Goal: Information Seeking & Learning: Learn about a topic

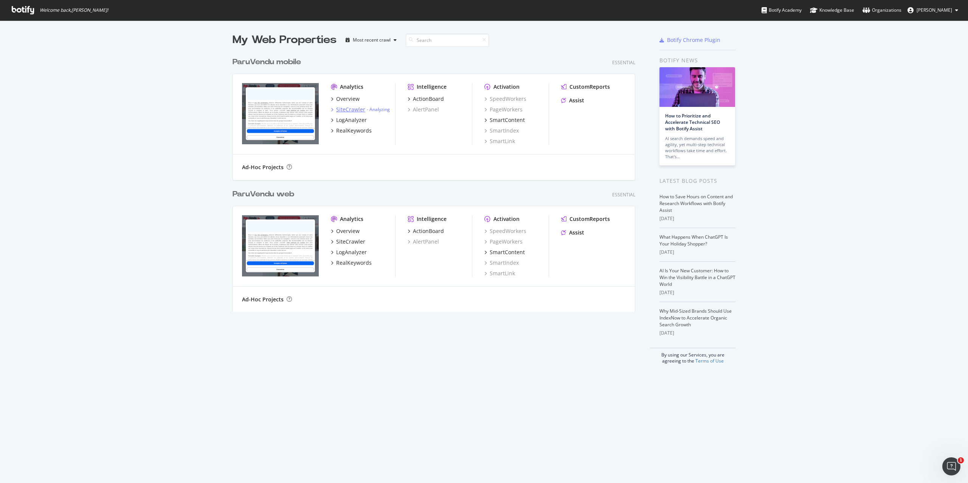
click at [355, 111] on div "SiteCrawler" at bounding box center [350, 110] width 29 height 8
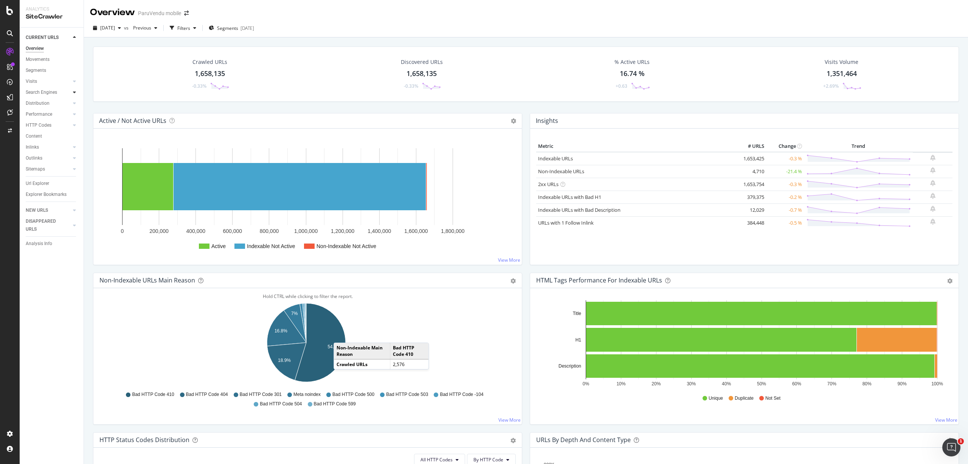
click at [73, 93] on div at bounding box center [75, 92] width 8 height 8
click at [46, 90] on div "Search Engines" at bounding box center [41, 92] width 31 height 8
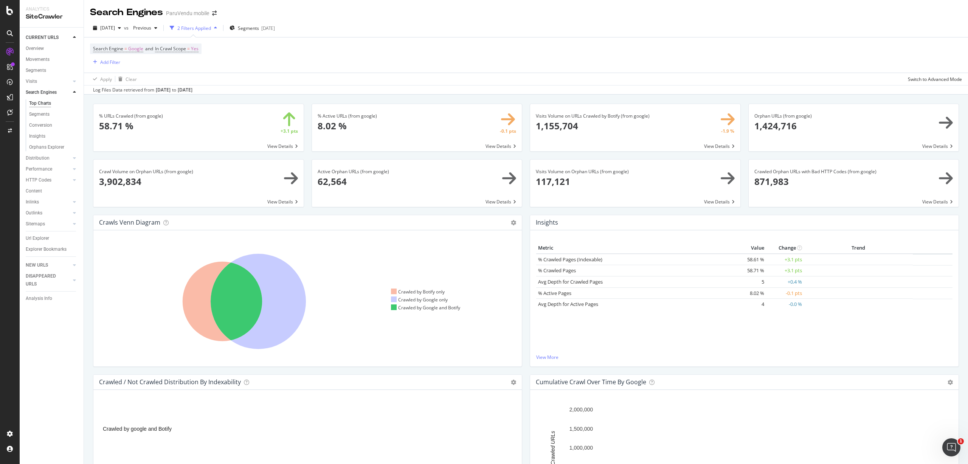
scroll to position [76, 0]
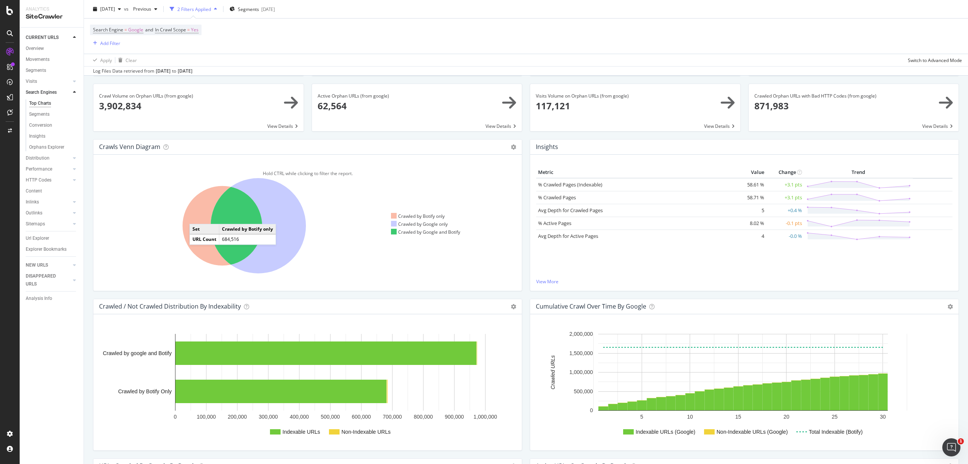
click at [197, 216] on icon at bounding box center [223, 226] width 80 height 80
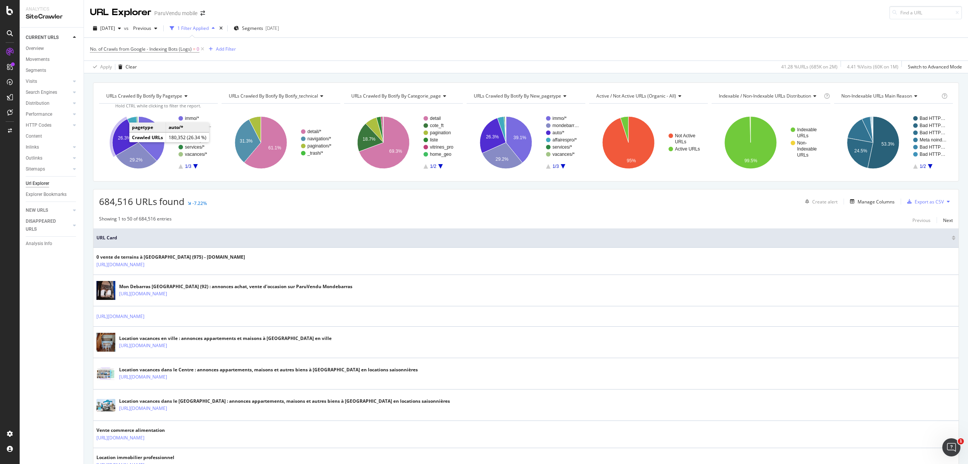
click at [125, 136] on text "26.3%" at bounding box center [124, 137] width 13 height 5
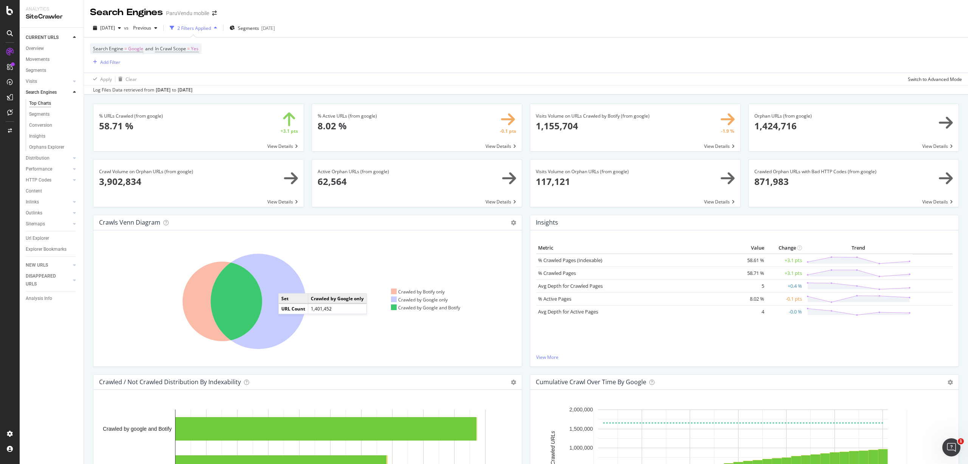
click at [286, 285] on icon at bounding box center [258, 301] width 95 height 95
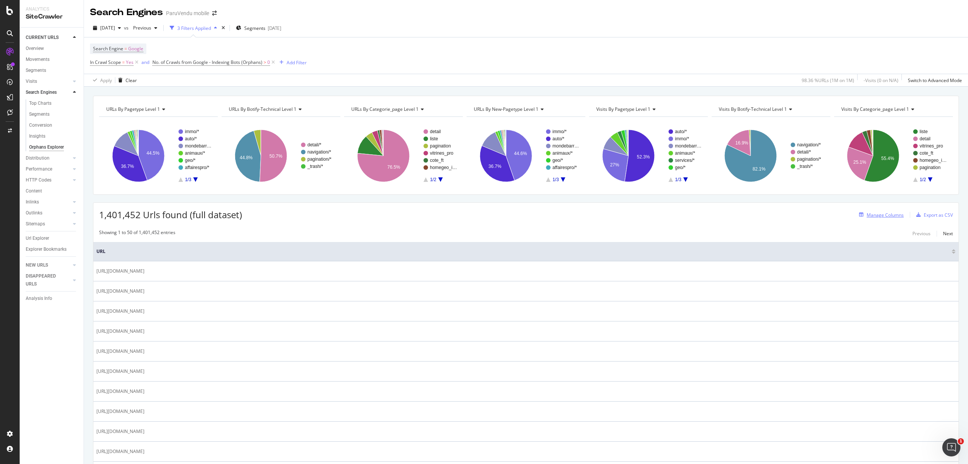
click at [871, 213] on div "Manage Columns" at bounding box center [884, 215] width 37 height 6
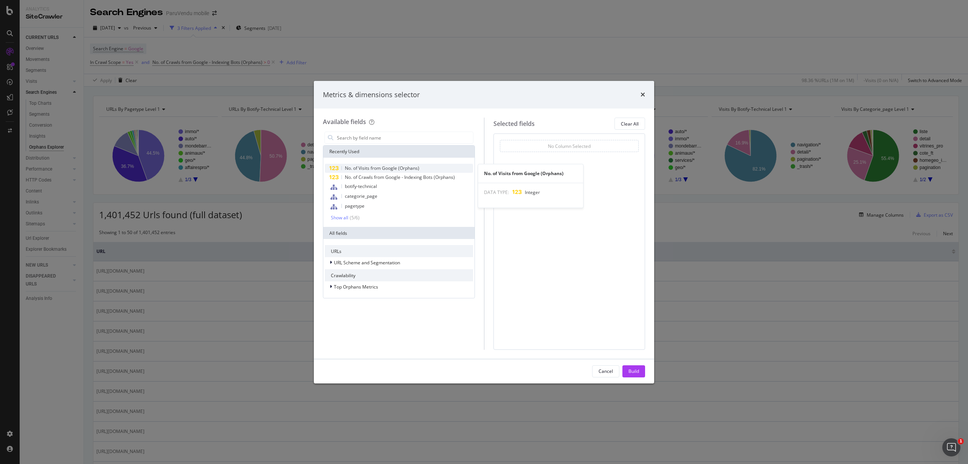
click at [383, 166] on span "No. of Visits from Google (Orphans)" at bounding box center [382, 168] width 74 height 6
click at [634, 370] on div "Build" at bounding box center [633, 371] width 11 height 6
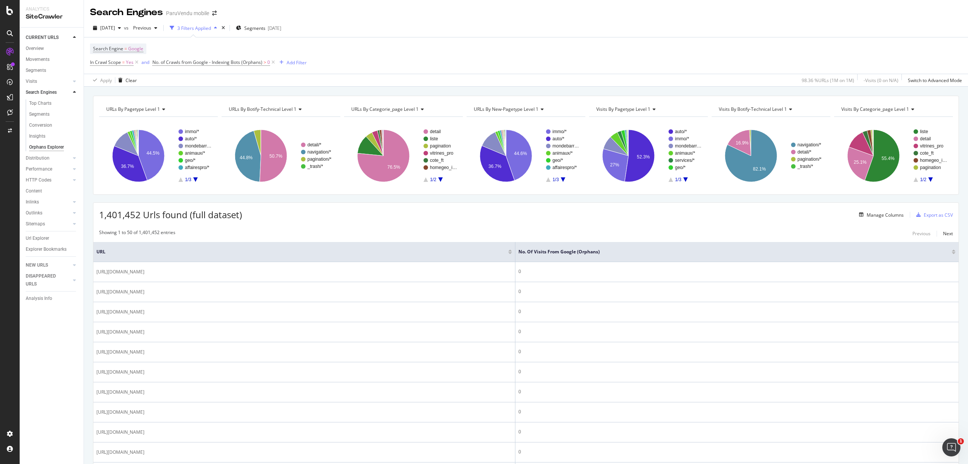
click at [951, 253] on div at bounding box center [953, 253] width 4 height 2
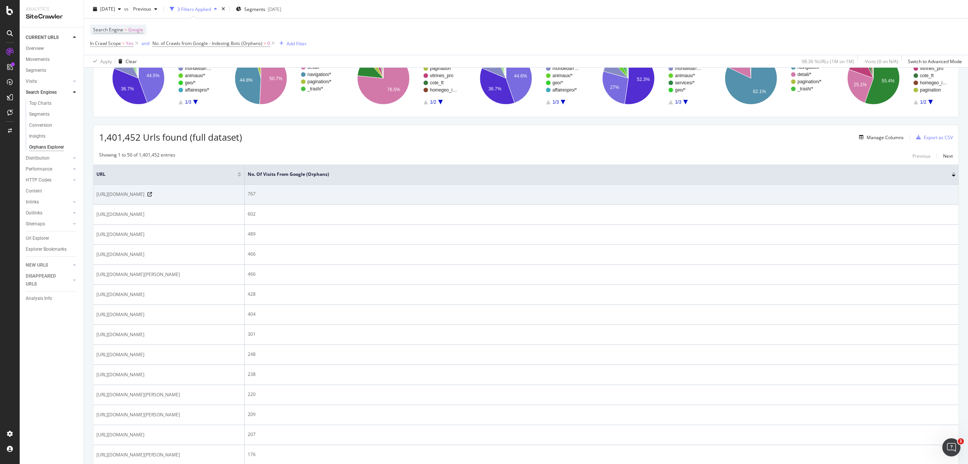
scroll to position [113, 0]
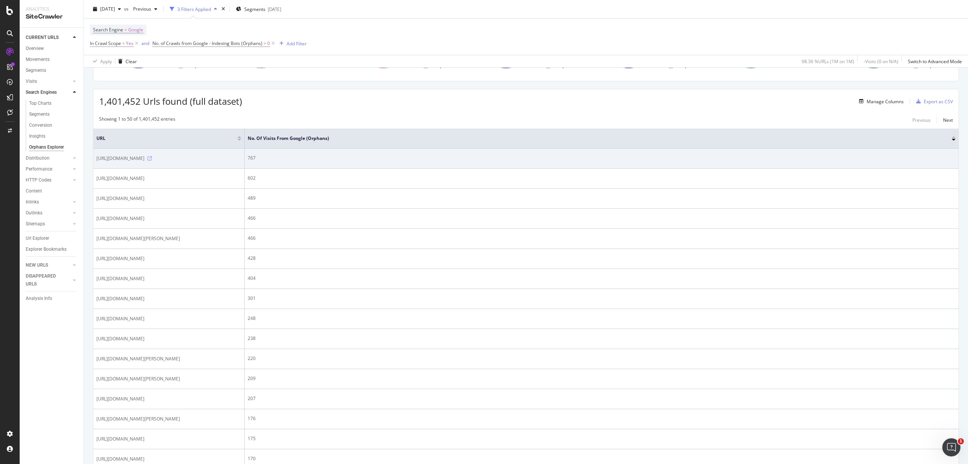
click at [152, 157] on icon at bounding box center [149, 158] width 5 height 5
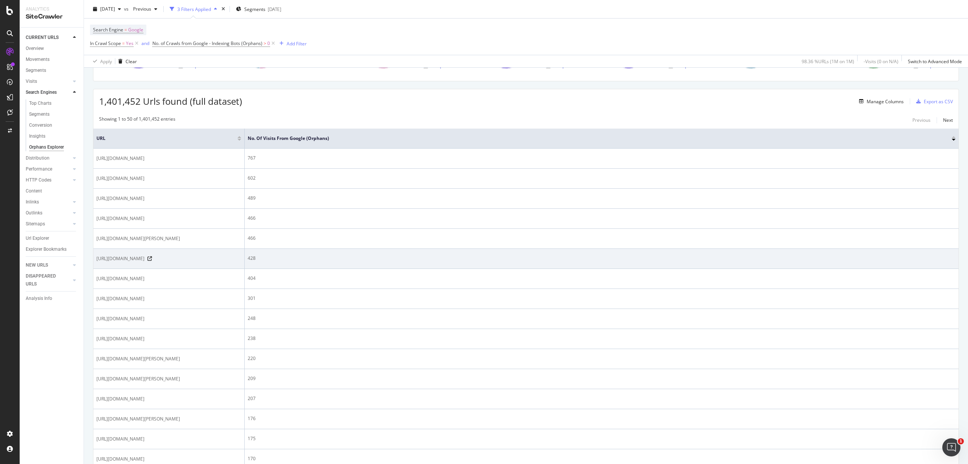
scroll to position [151, 0]
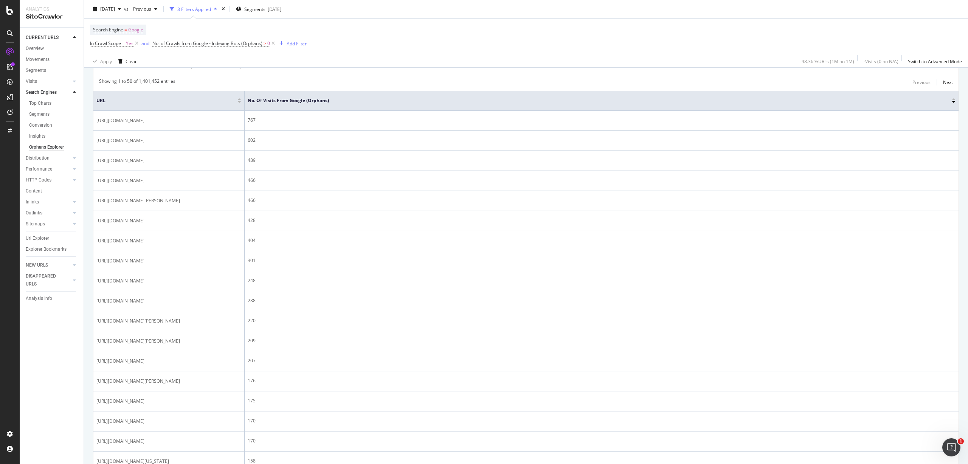
click at [73, 92] on icon at bounding box center [74, 92] width 3 height 5
click at [8, 8] on icon at bounding box center [9, 10] width 7 height 9
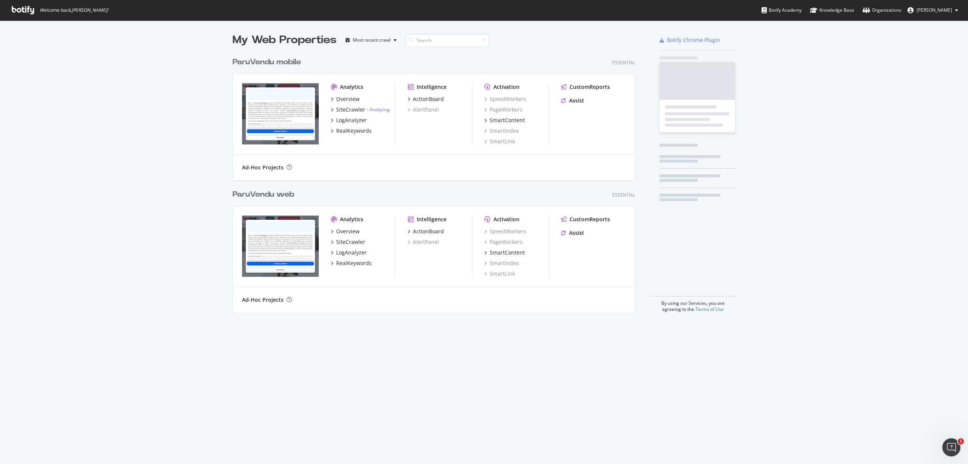
scroll to position [458, 956]
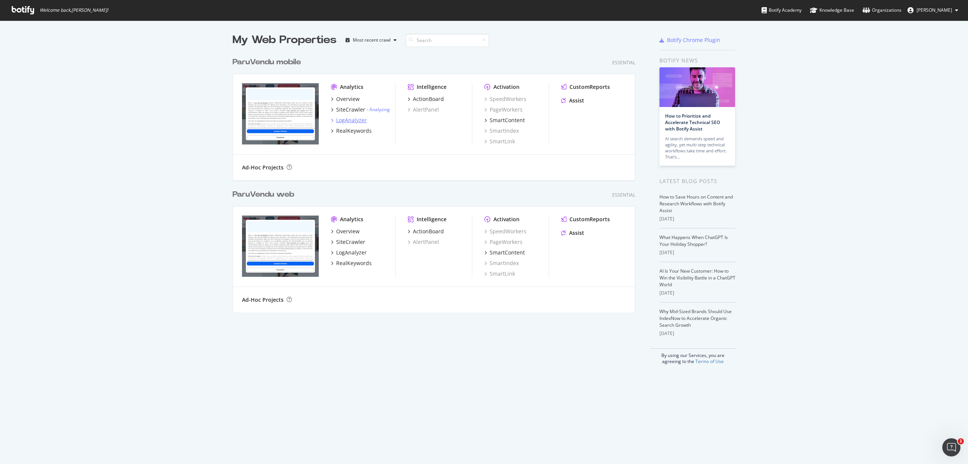
click at [347, 120] on div "LogAnalyzer" at bounding box center [351, 120] width 31 height 8
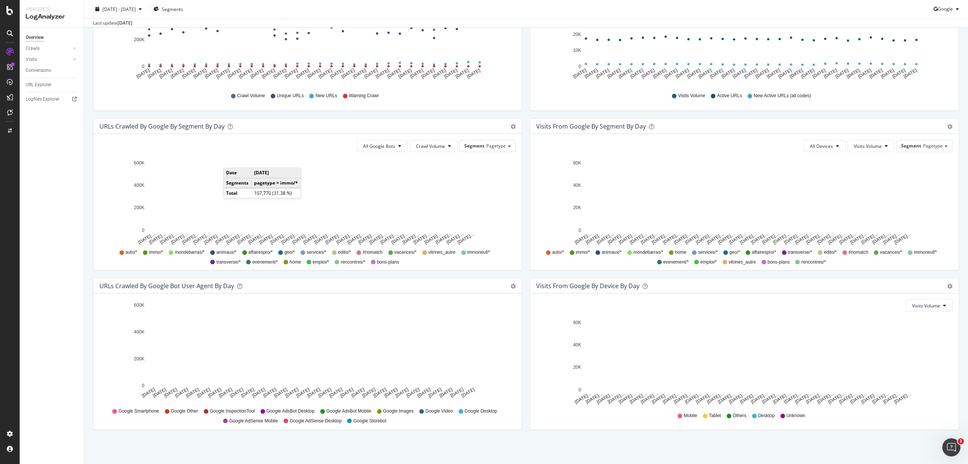
scroll to position [14, 0]
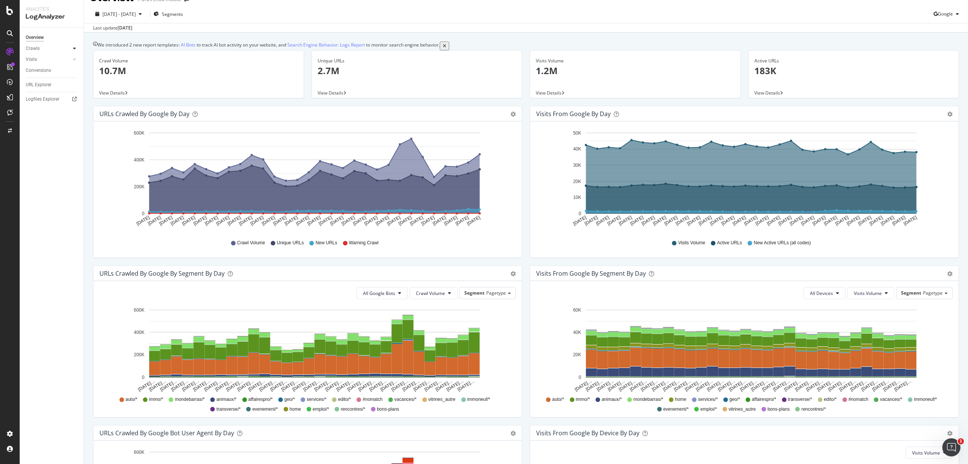
click at [75, 48] on icon at bounding box center [74, 48] width 3 height 5
click at [74, 48] on icon at bounding box center [74, 48] width 3 height 5
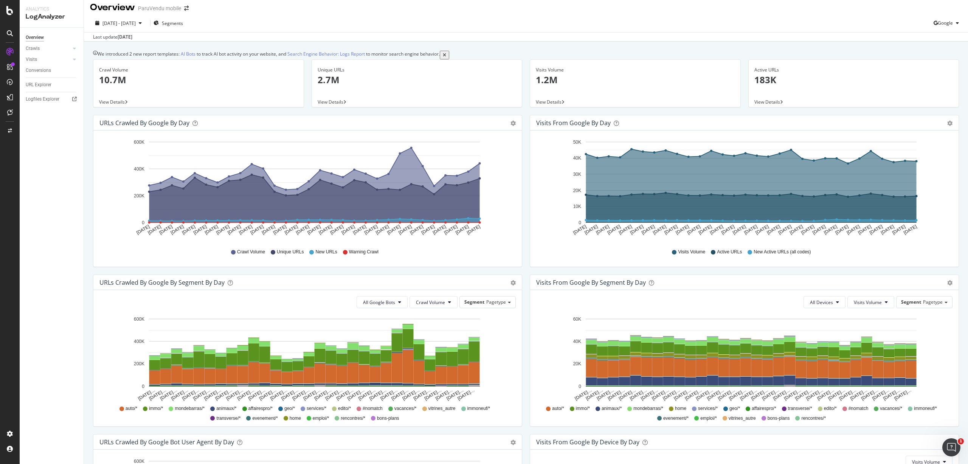
scroll to position [0, 0]
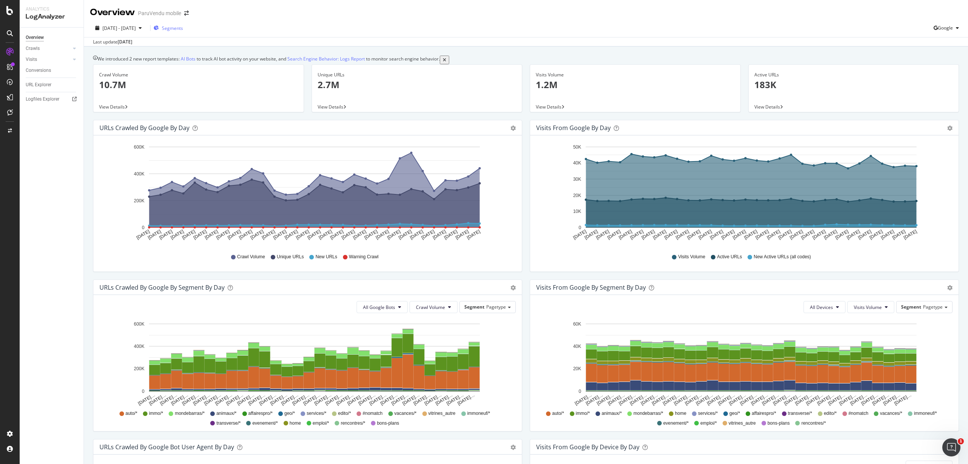
click at [183, 26] on span "Segments" at bounding box center [172, 28] width 21 height 6
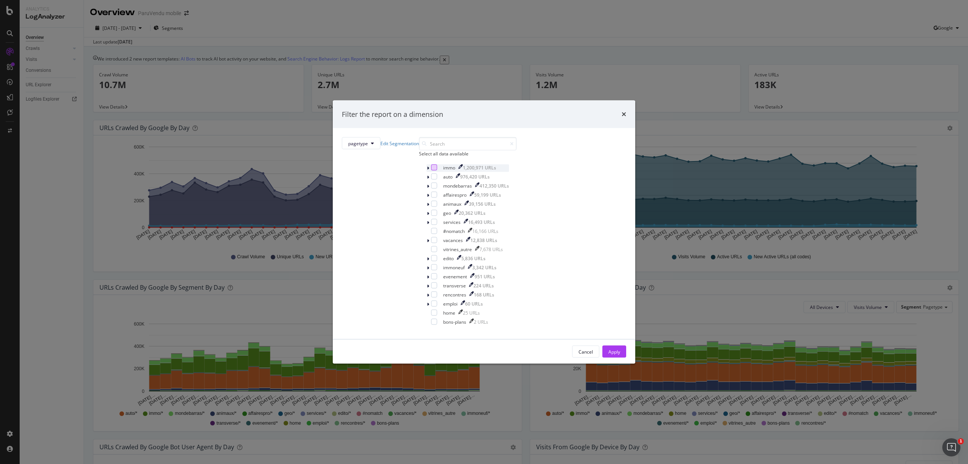
click at [431, 170] on div "modal" at bounding box center [434, 167] width 6 height 6
drag, startPoint x: 543, startPoint y: 347, endPoint x: 428, endPoint y: 186, distance: 197.7
click at [515, 153] on div "Filter the report on a dimension pagetype Edit Segmentation Select all data ava…" at bounding box center [484, 231] width 302 height 263
click at [427, 170] on icon "modal" at bounding box center [428, 168] width 2 height 5
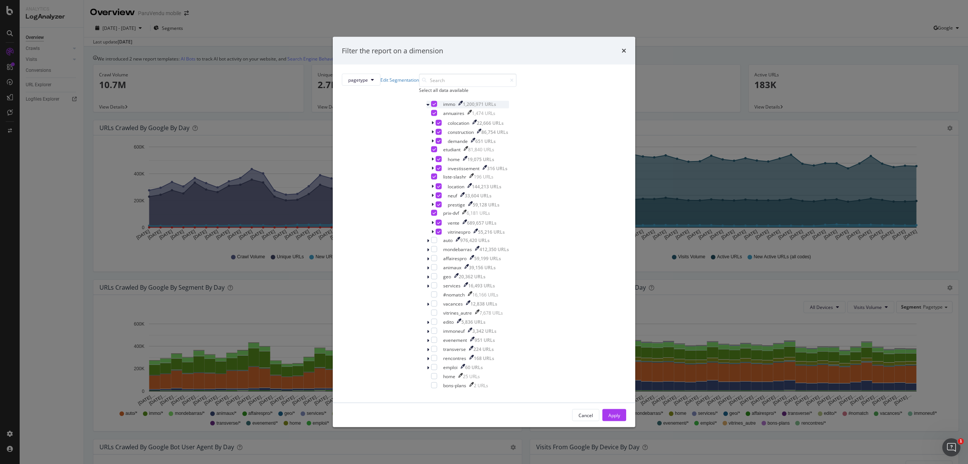
click at [432, 106] on icon "modal" at bounding box center [433, 104] width 3 height 4
click at [431, 225] on icon "modal" at bounding box center [432, 222] width 2 height 5
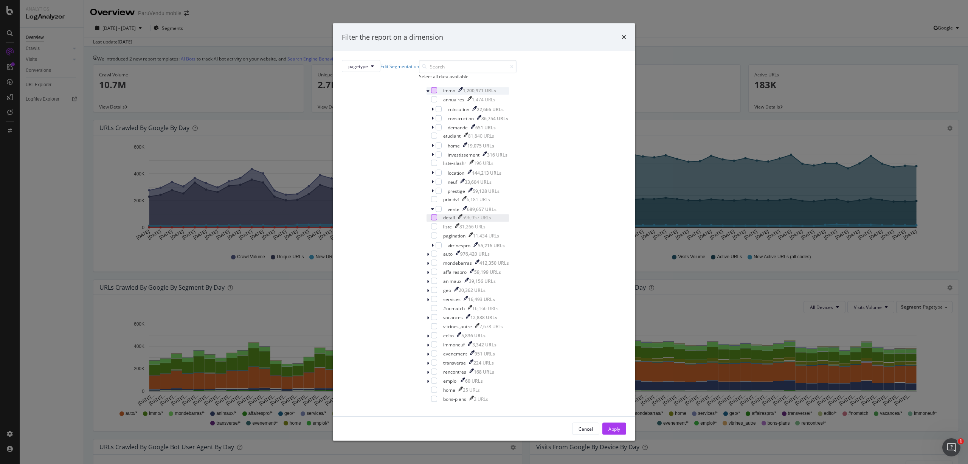
click at [431, 220] on div "modal" at bounding box center [434, 217] width 6 height 6
click at [602, 423] on button "Apply" at bounding box center [614, 429] width 24 height 12
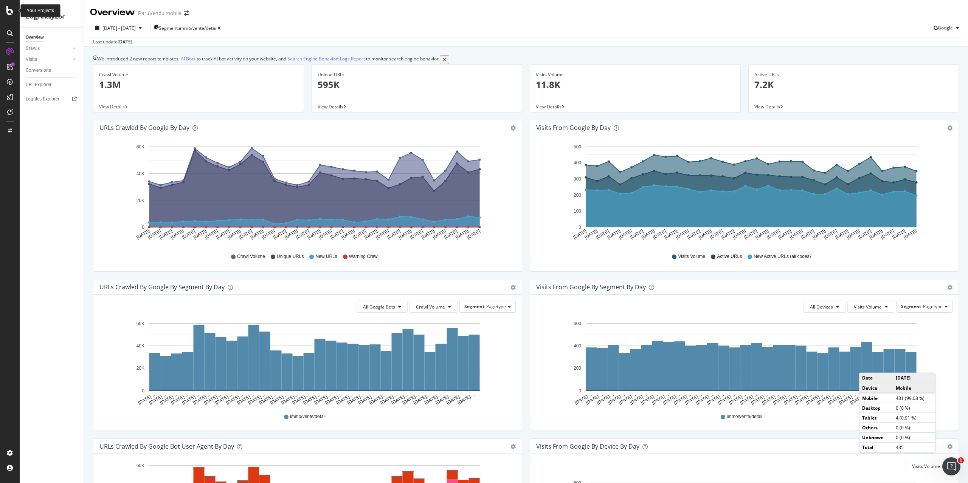
click at [7, 10] on icon at bounding box center [9, 10] width 7 height 9
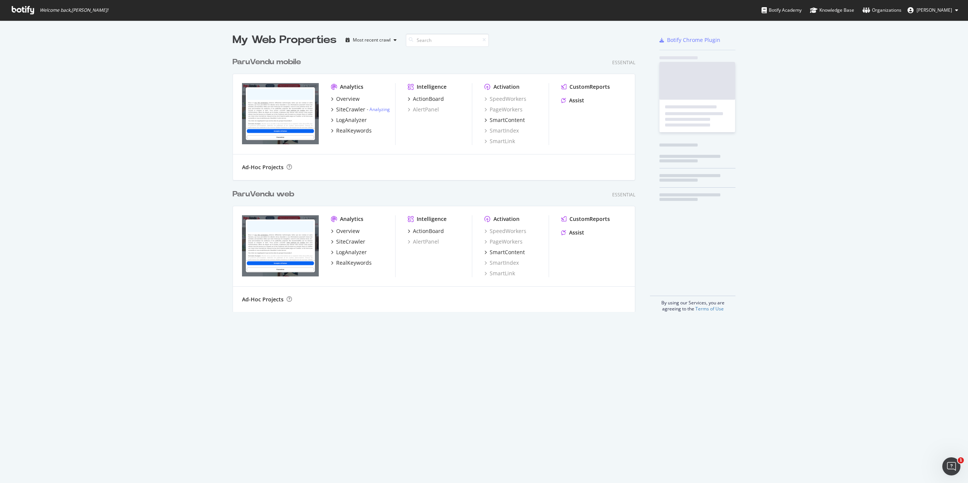
scroll to position [478, 956]
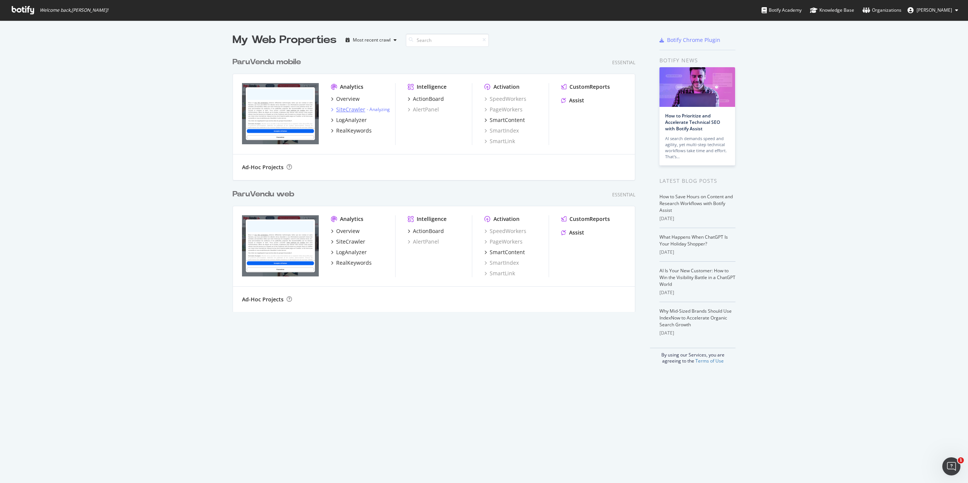
click at [347, 109] on div "SiteCrawler" at bounding box center [350, 110] width 29 height 8
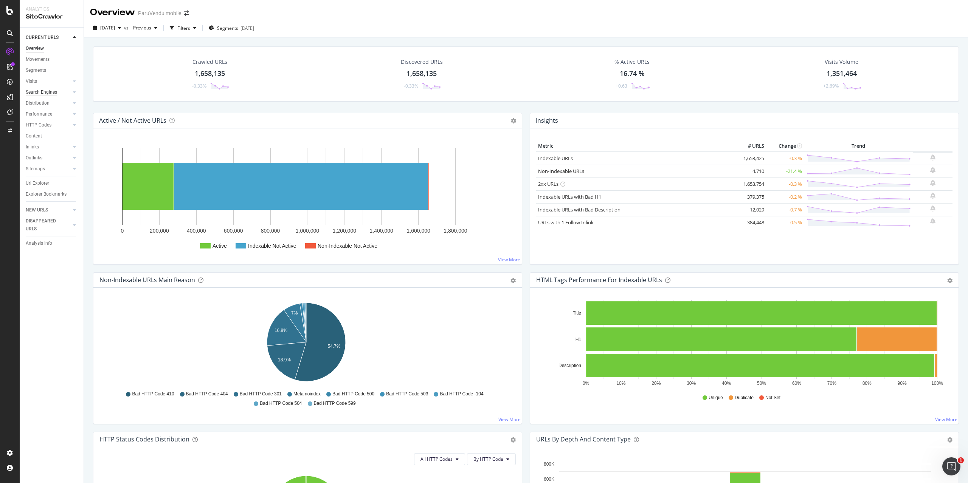
click at [47, 90] on div "Search Engines" at bounding box center [41, 92] width 31 height 8
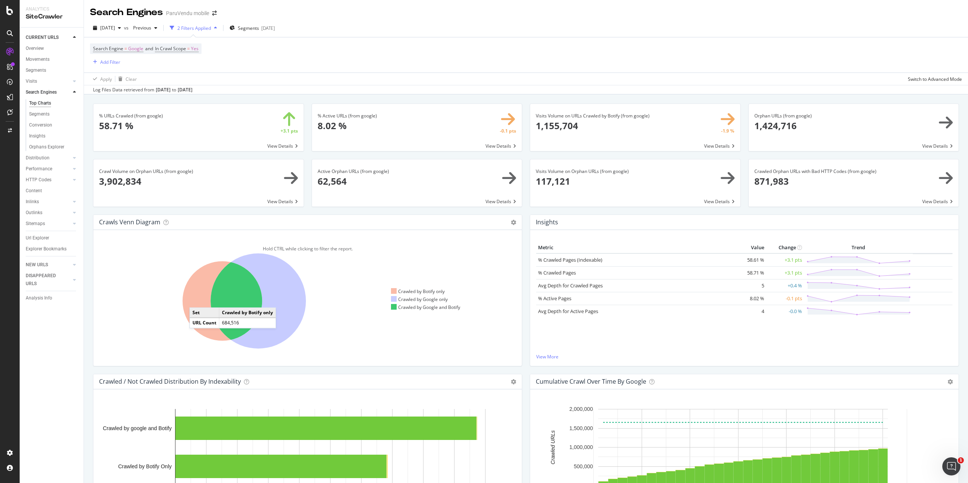
click at [197, 300] on icon at bounding box center [223, 302] width 80 height 80
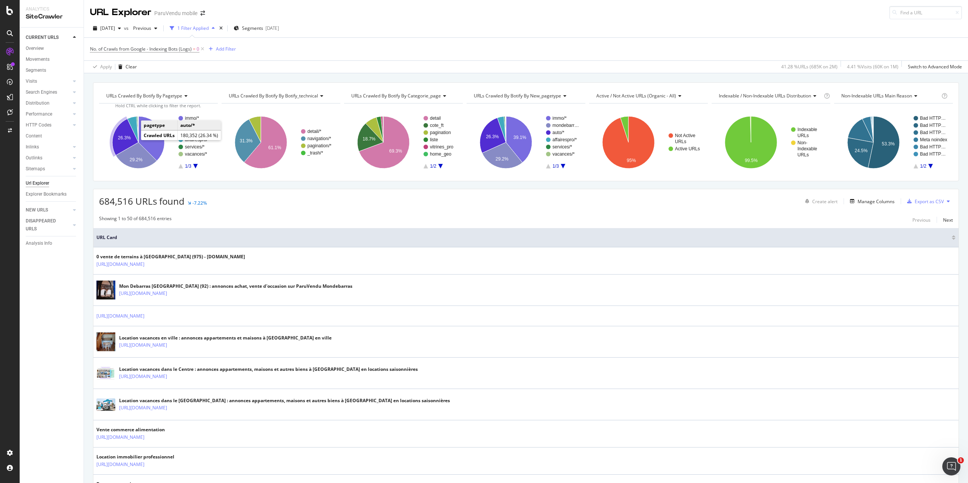
click at [127, 135] on icon "A chart." at bounding box center [125, 137] width 26 height 37
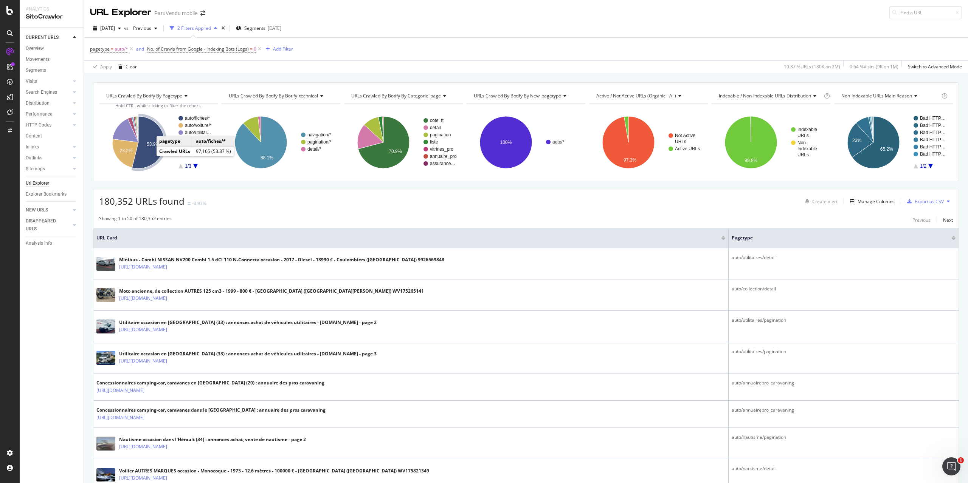
click at [149, 157] on icon "A chart." at bounding box center [148, 142] width 33 height 52
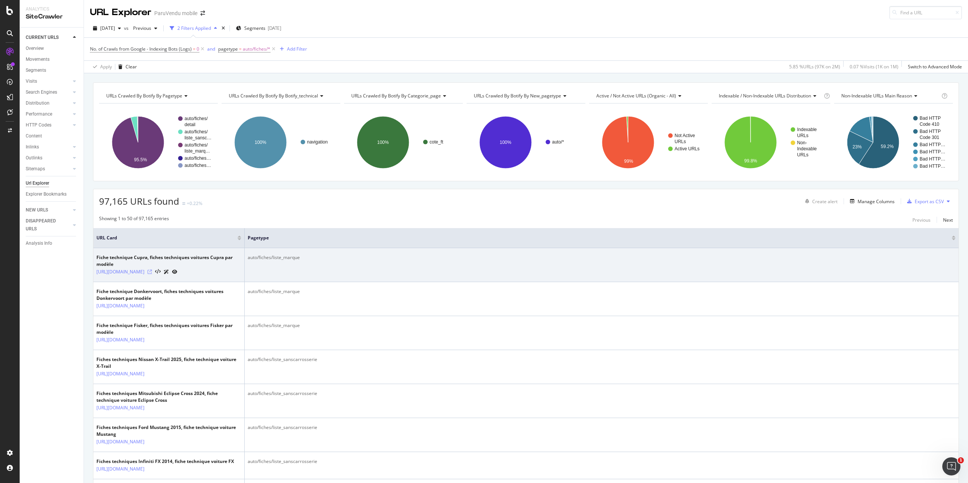
click at [152, 273] on icon at bounding box center [149, 272] width 5 height 5
